Goal: Transaction & Acquisition: Purchase product/service

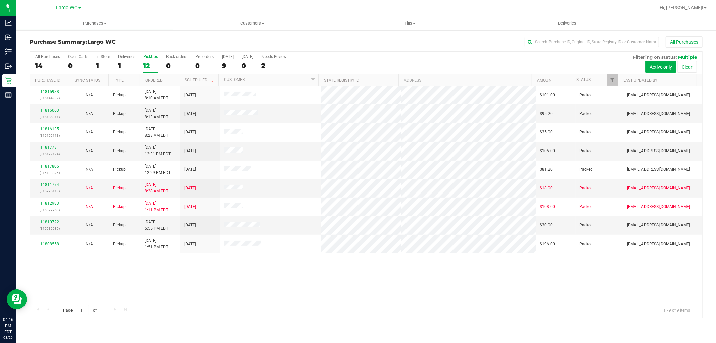
drag, startPoint x: 159, startPoint y: 59, endPoint x: 149, endPoint y: 58, distance: 10.5
click at [157, 59] on div "All Purchases 14 Open Carts 0 In Store 1 Deliveries 1 PickUps 12 Back-orders 0 …" at bounding box center [366, 63] width 673 height 23
click at [149, 58] on div "PickUps" at bounding box center [150, 56] width 15 height 5
click at [0, 0] on input "PickUps 12" at bounding box center [0, 0] width 0 height 0
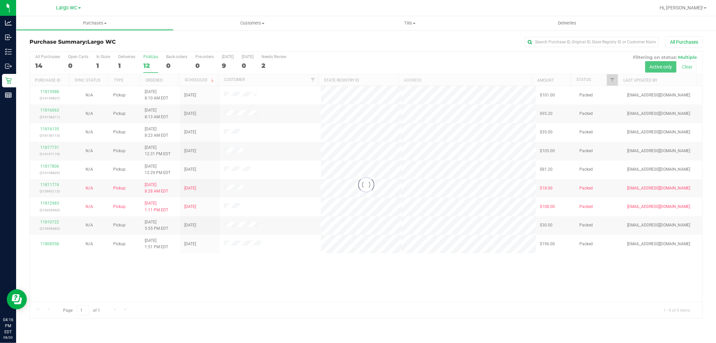
click at [170, 39] on h3 "Purchase Summary: [GEOGRAPHIC_DATA]" at bounding box center [142, 42] width 224 height 6
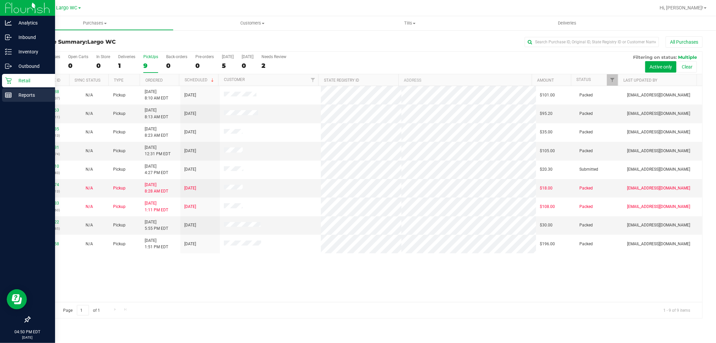
click at [7, 95] on line at bounding box center [7, 95] width 0 height 3
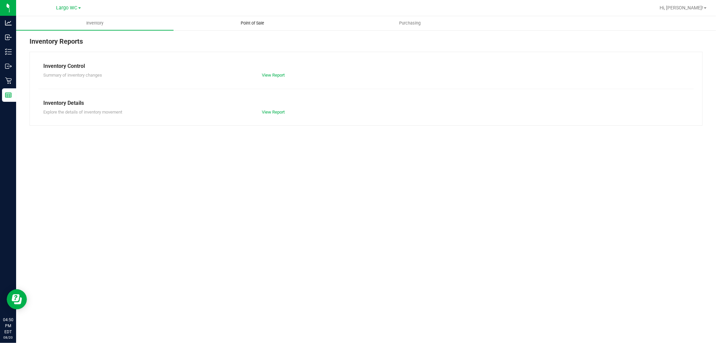
click at [247, 28] on uib-tab-heading "Point of Sale" at bounding box center [252, 22] width 157 height 13
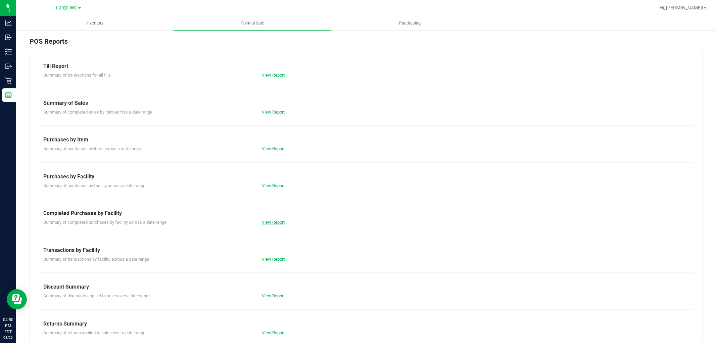
click at [277, 223] on link "View Report" at bounding box center [273, 222] width 23 height 5
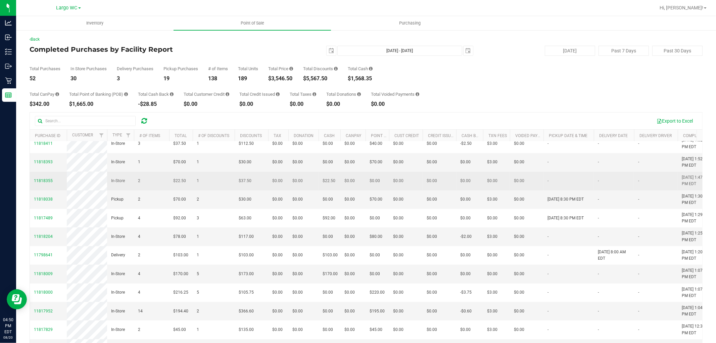
scroll to position [373, 0]
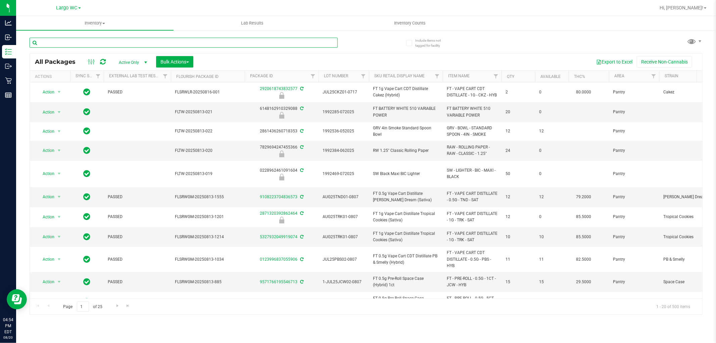
click at [114, 39] on input "text" at bounding box center [184, 43] width 308 height 10
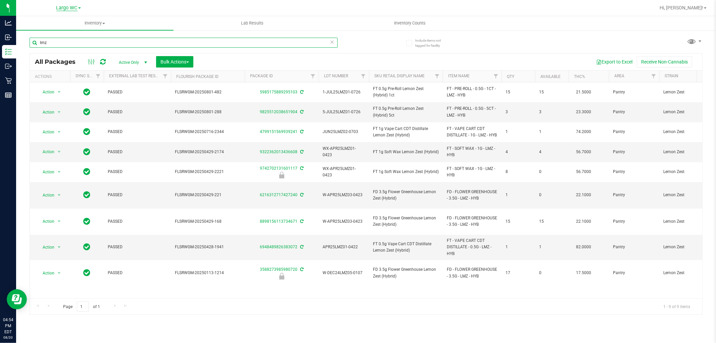
type input "lmz"
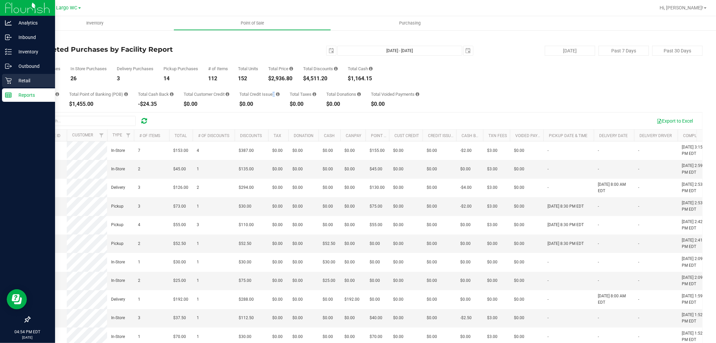
click at [34, 77] on p "Retail" at bounding box center [32, 81] width 40 height 8
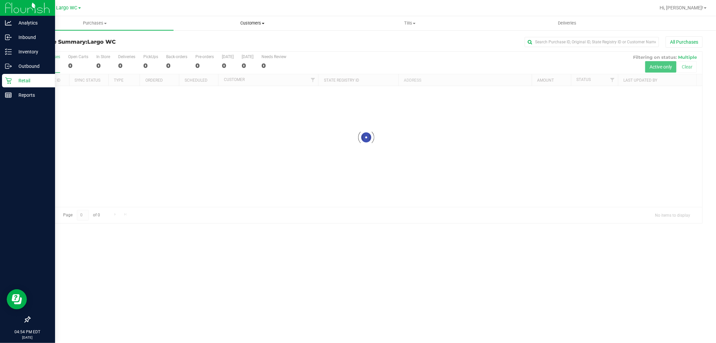
click at [265, 20] on span "Customers" at bounding box center [252, 23] width 157 height 6
click at [232, 37] on li "All customers" at bounding box center [253, 41] width 158 height 8
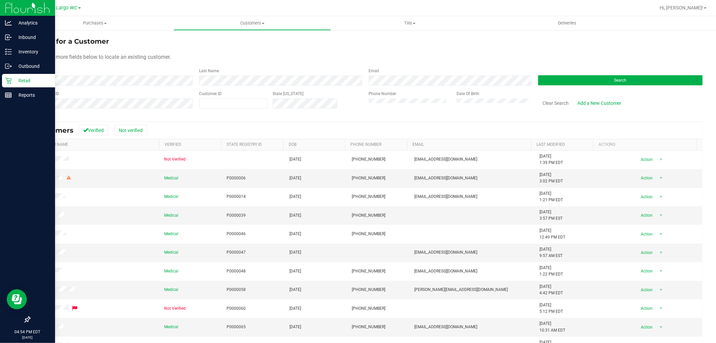
click at [126, 87] on form "Search for a Customer Use one or more fields below to locate an existing custom…" at bounding box center [366, 75] width 673 height 78
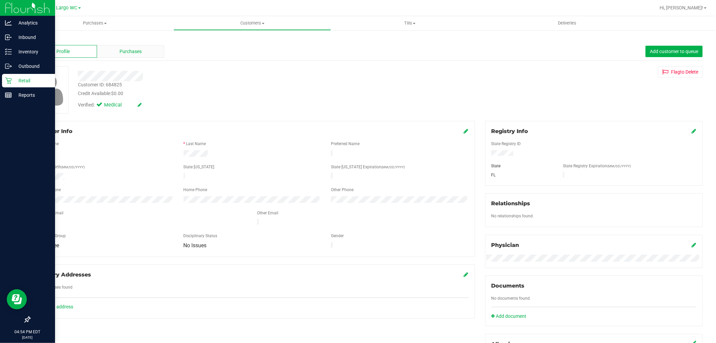
click at [146, 49] on div "Purchases" at bounding box center [131, 51] width 68 height 13
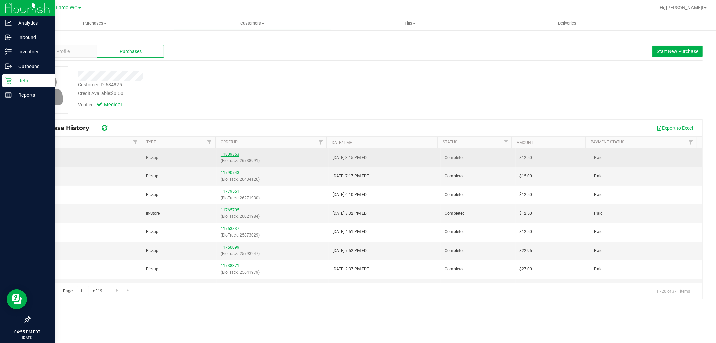
click at [225, 153] on link "11809353" at bounding box center [230, 154] width 19 height 5
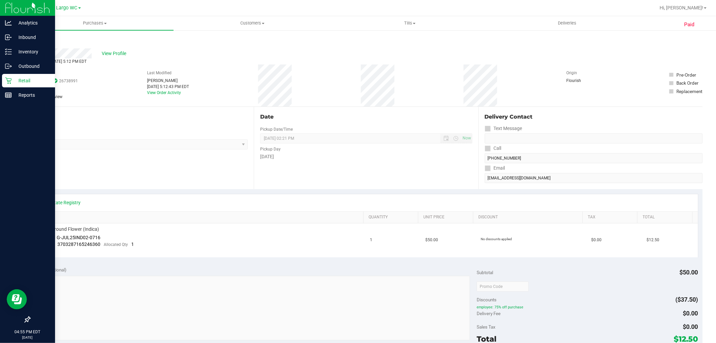
click at [34, 39] on link "Back" at bounding box center [35, 40] width 10 height 5
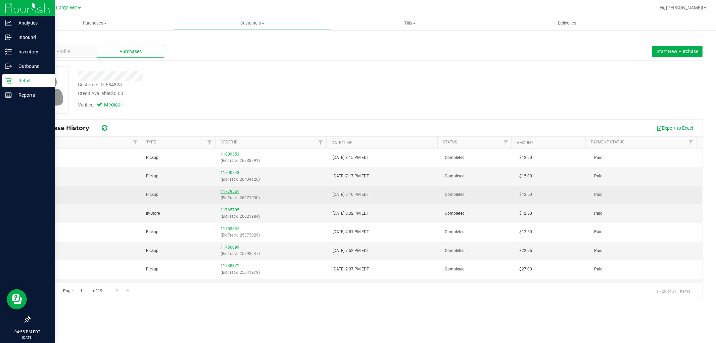
click at [225, 189] on link "11779551" at bounding box center [230, 191] width 19 height 5
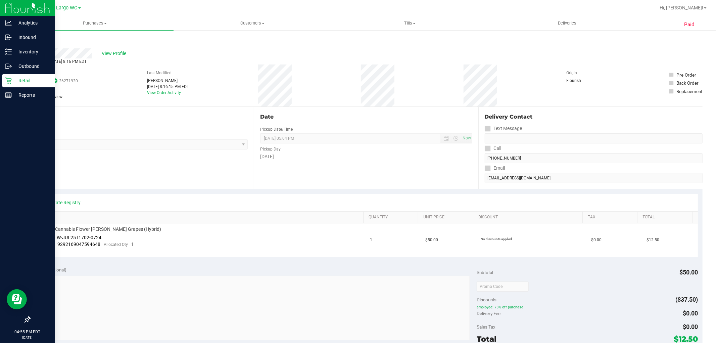
click at [33, 39] on link "Back" at bounding box center [35, 40] width 10 height 5
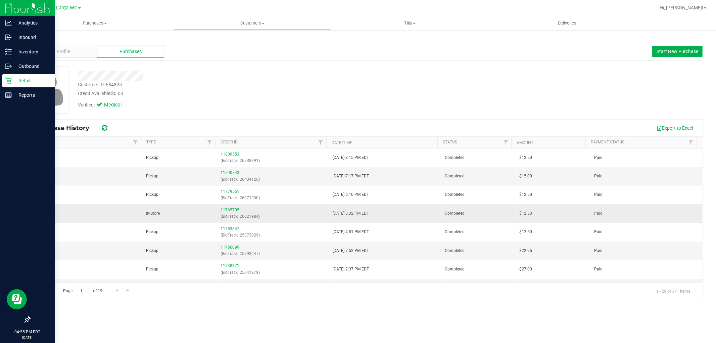
click at [230, 208] on link "11765705" at bounding box center [230, 210] width 19 height 5
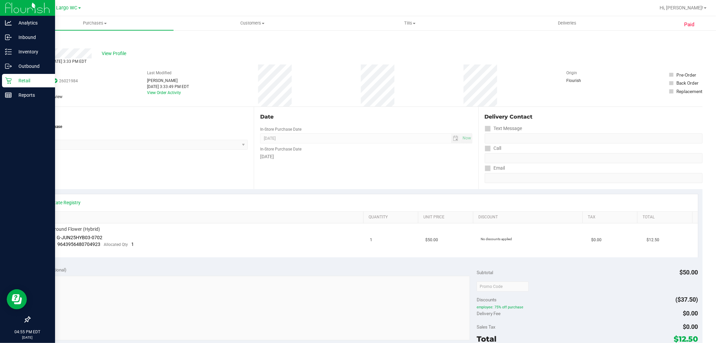
click at [355, 165] on div "Date In-Store Purchase Date Aug 9, 2025 Now In-Store Purchase Date Saturday" at bounding box center [366, 148] width 224 height 82
click at [34, 39] on link "Back" at bounding box center [35, 40] width 10 height 5
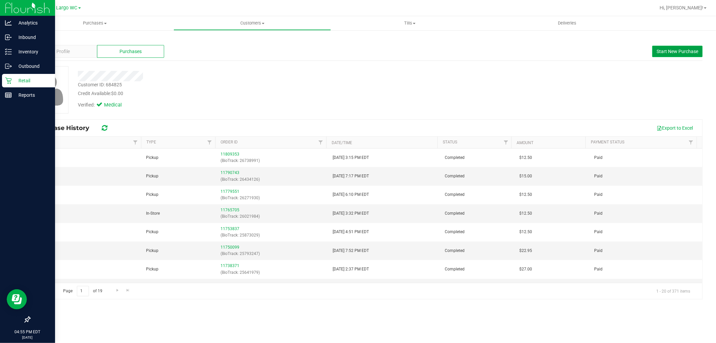
click at [667, 53] on span "Start New Purchase" at bounding box center [678, 51] width 42 height 5
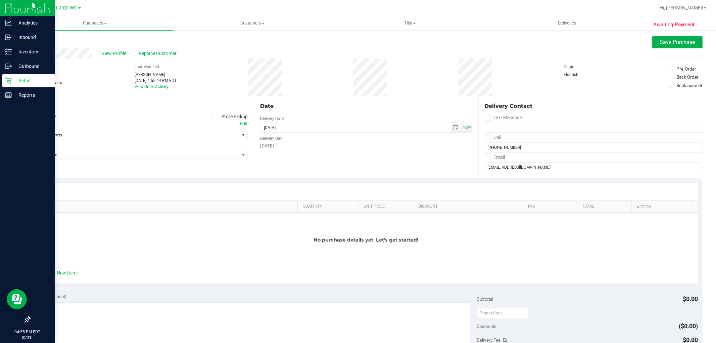
click at [213, 117] on icon at bounding box center [215, 117] width 4 height 0
click at [0, 0] on input "Store Pickup" at bounding box center [0, 0] width 0 height 0
click at [138, 135] on span "Select Store" at bounding box center [134, 134] width 209 height 9
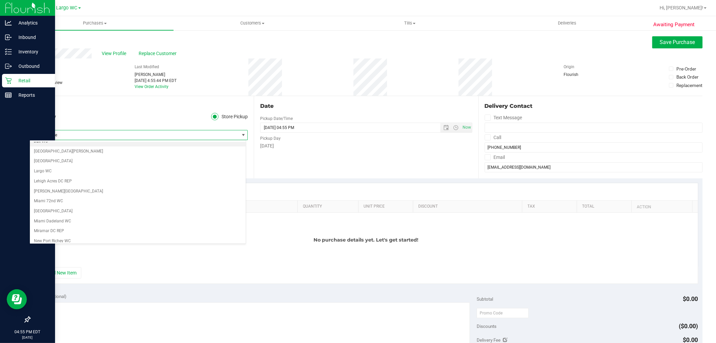
scroll to position [186, 0]
click at [41, 160] on li "Largo WC" at bounding box center [138, 160] width 216 height 10
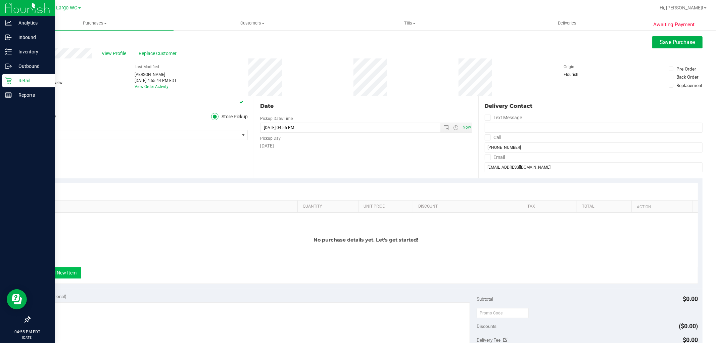
click at [61, 268] on button "+ Add New Item" at bounding box center [61, 272] width 42 height 11
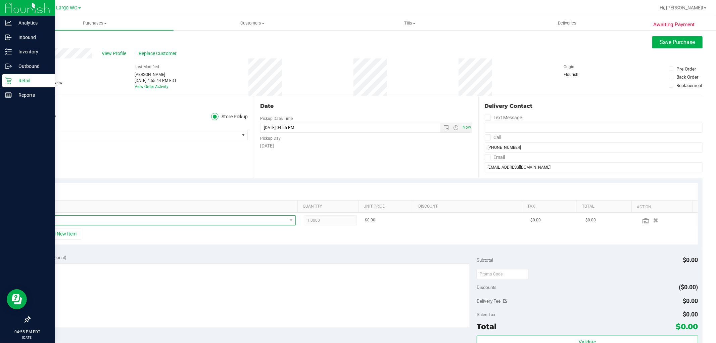
click at [100, 219] on span "NO DATA FOUND" at bounding box center [163, 220] width 248 height 9
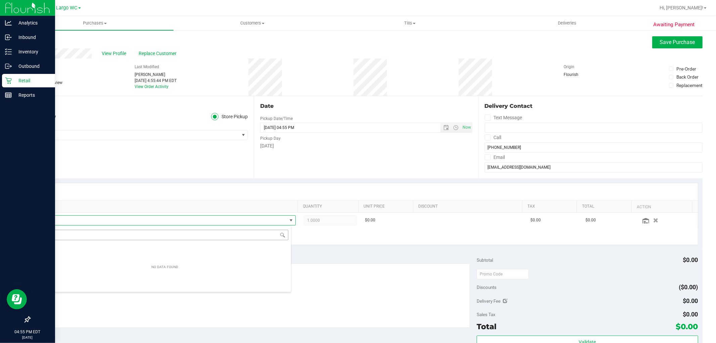
scroll to position [10, 251]
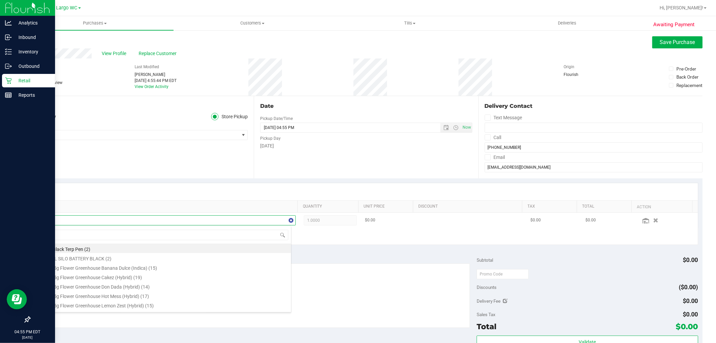
type input "lmz"
click at [87, 244] on li "FD 3.5g Flower Greenhouse Lemon Zest (Hybrid) (15)" at bounding box center [165, 247] width 252 height 9
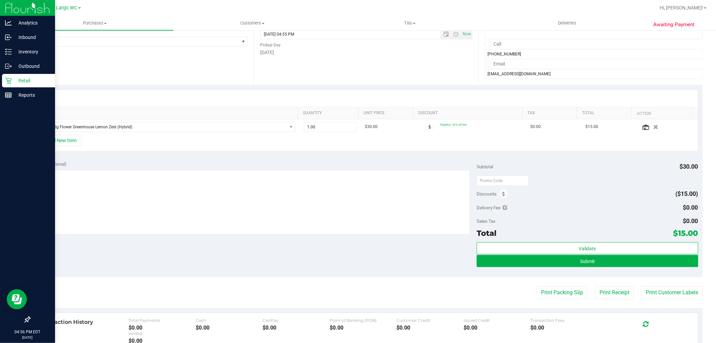
scroll to position [149, 0]
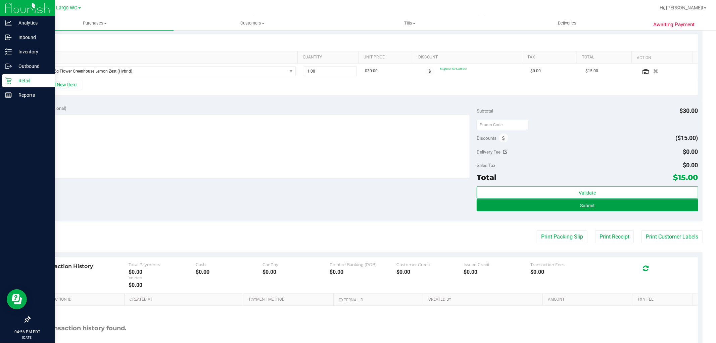
click at [602, 204] on button "Submit" at bounding box center [587, 205] width 221 height 12
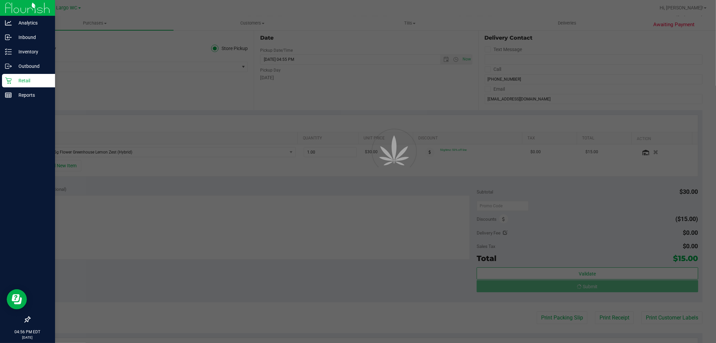
scroll to position [75, 0]
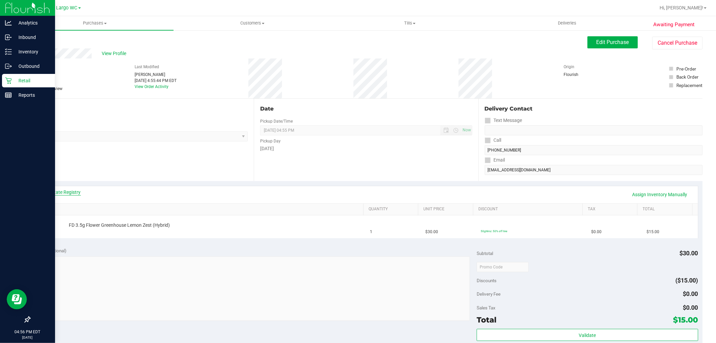
click at [73, 190] on link "View State Registry" at bounding box center [61, 192] width 40 height 7
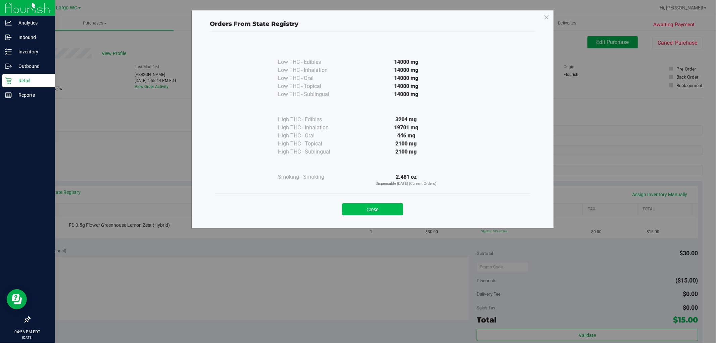
click at [371, 210] on button "Close" at bounding box center [372, 209] width 61 height 12
